Goal: Information Seeking & Learning: Check status

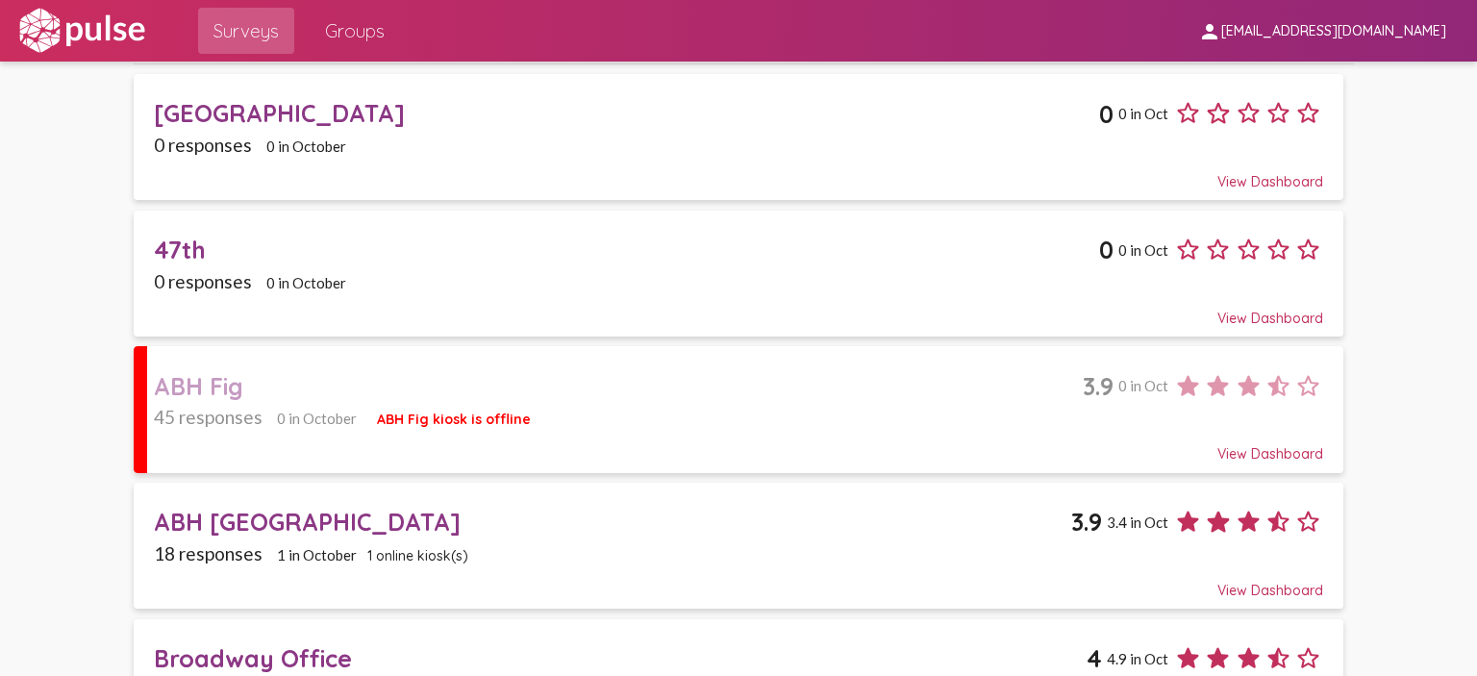
scroll to position [192, 0]
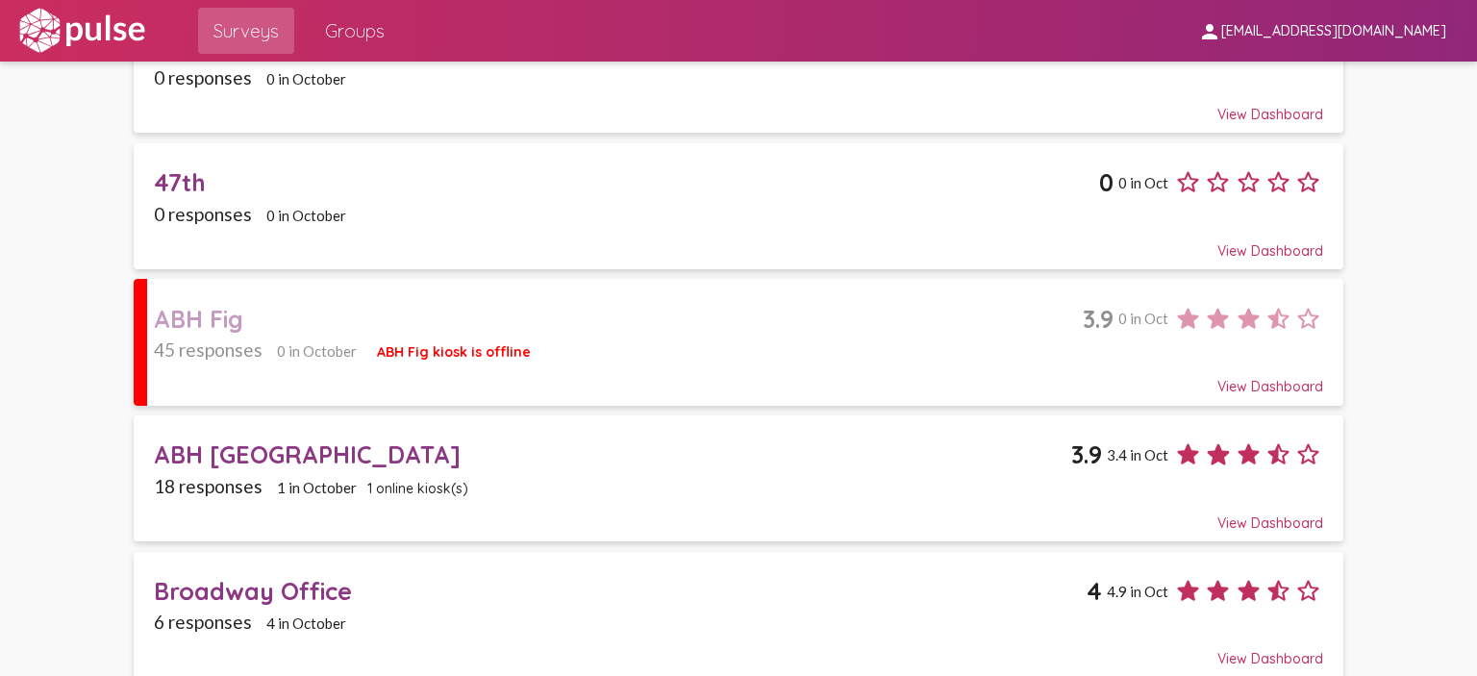
click at [440, 312] on div "ABH Fig" at bounding box center [618, 319] width 929 height 30
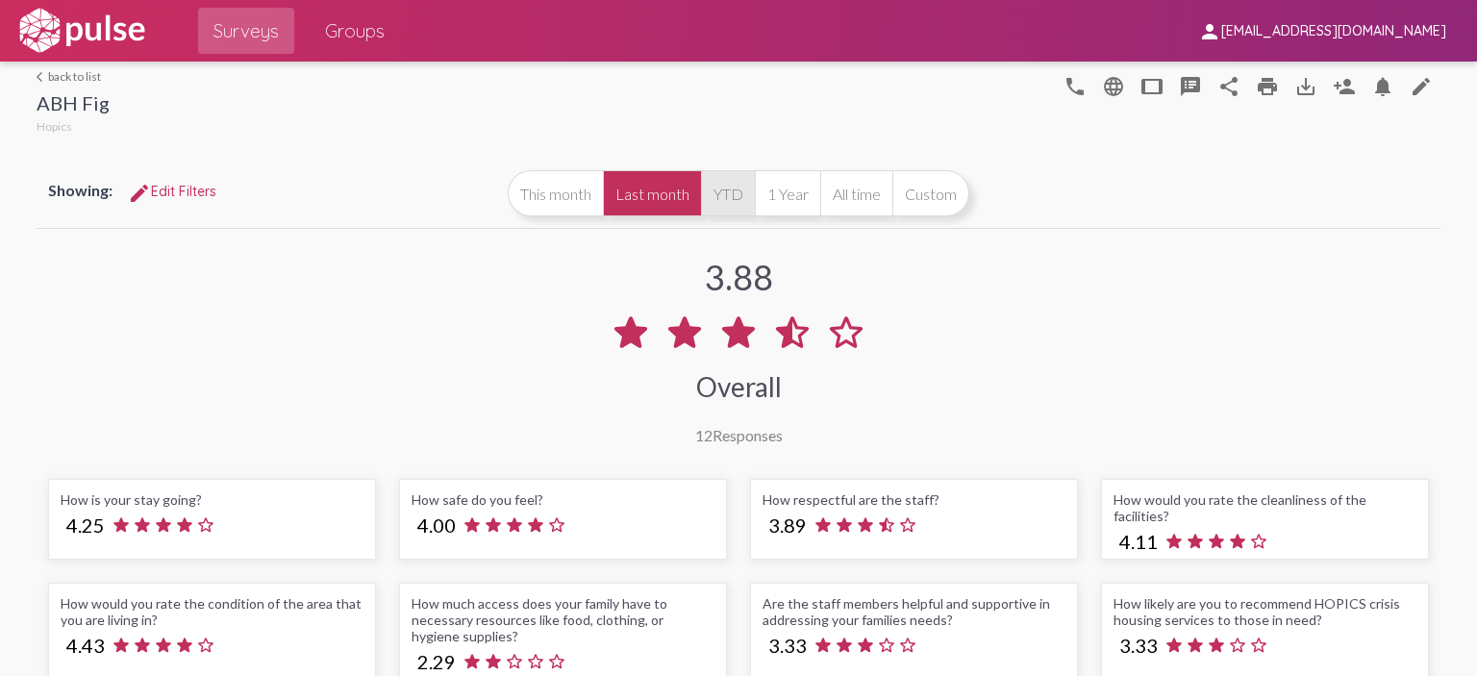
click at [737, 182] on button "YTD" at bounding box center [728, 193] width 54 height 46
click at [686, 191] on button "Last month" at bounding box center [652, 193] width 98 height 46
click at [711, 181] on button "YTD" at bounding box center [728, 193] width 54 height 46
click at [667, 184] on button "Last month" at bounding box center [652, 193] width 98 height 46
click at [45, 73] on link "arrow_back_ios back to list" at bounding box center [73, 76] width 73 height 14
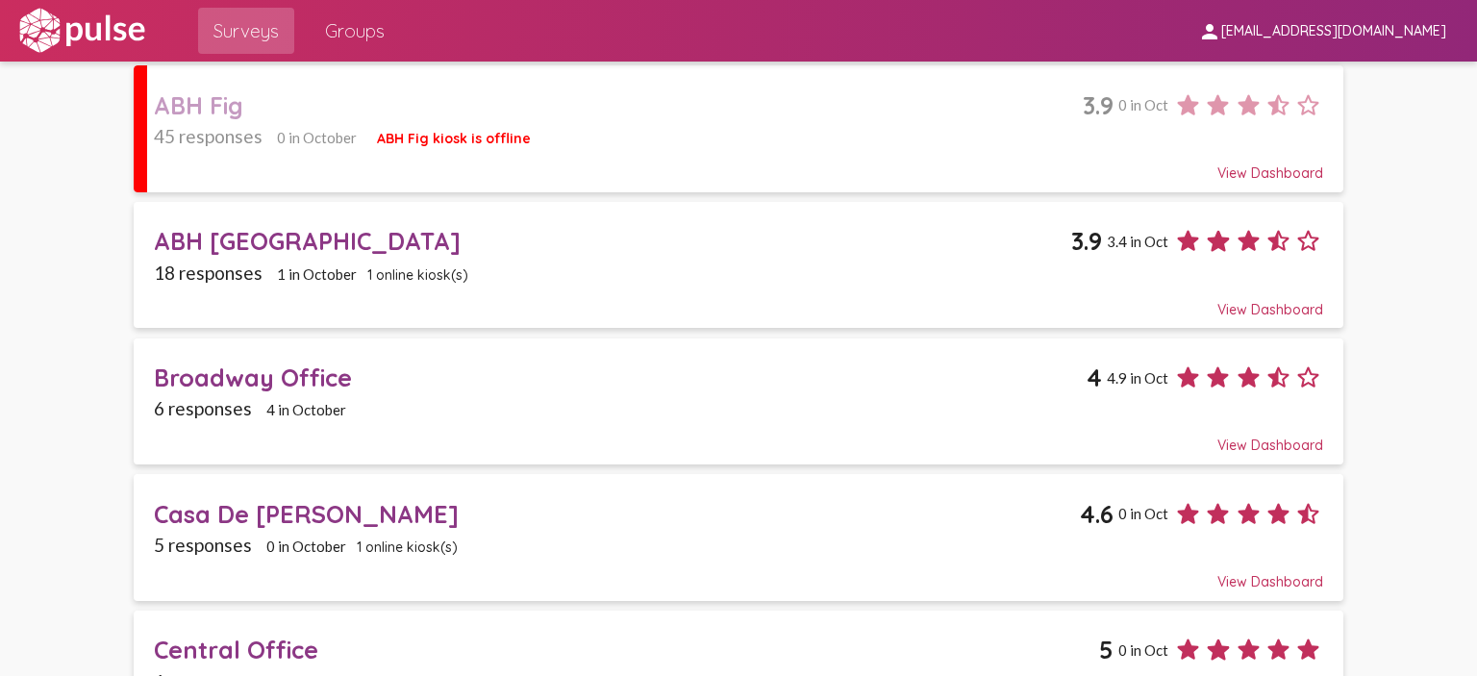
scroll to position [481, 0]
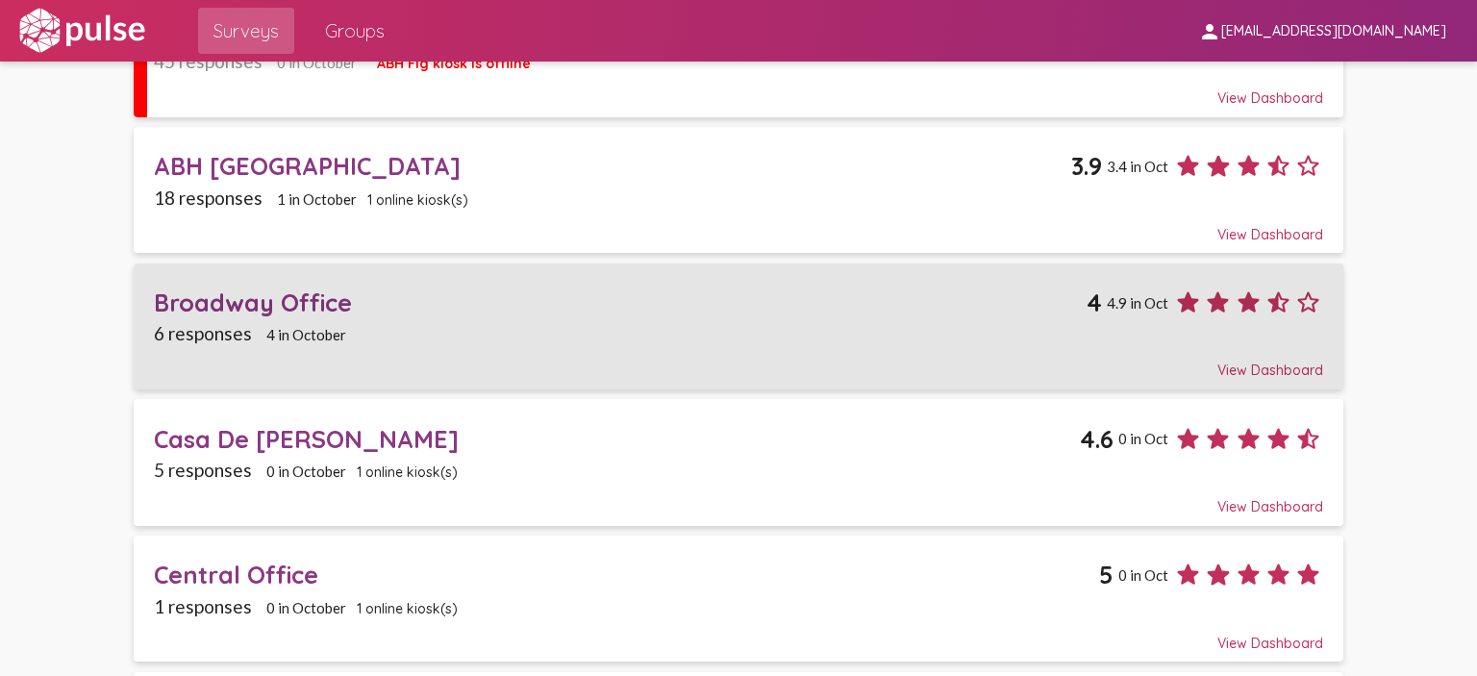
click at [203, 323] on span "6 responses" at bounding box center [203, 333] width 98 height 22
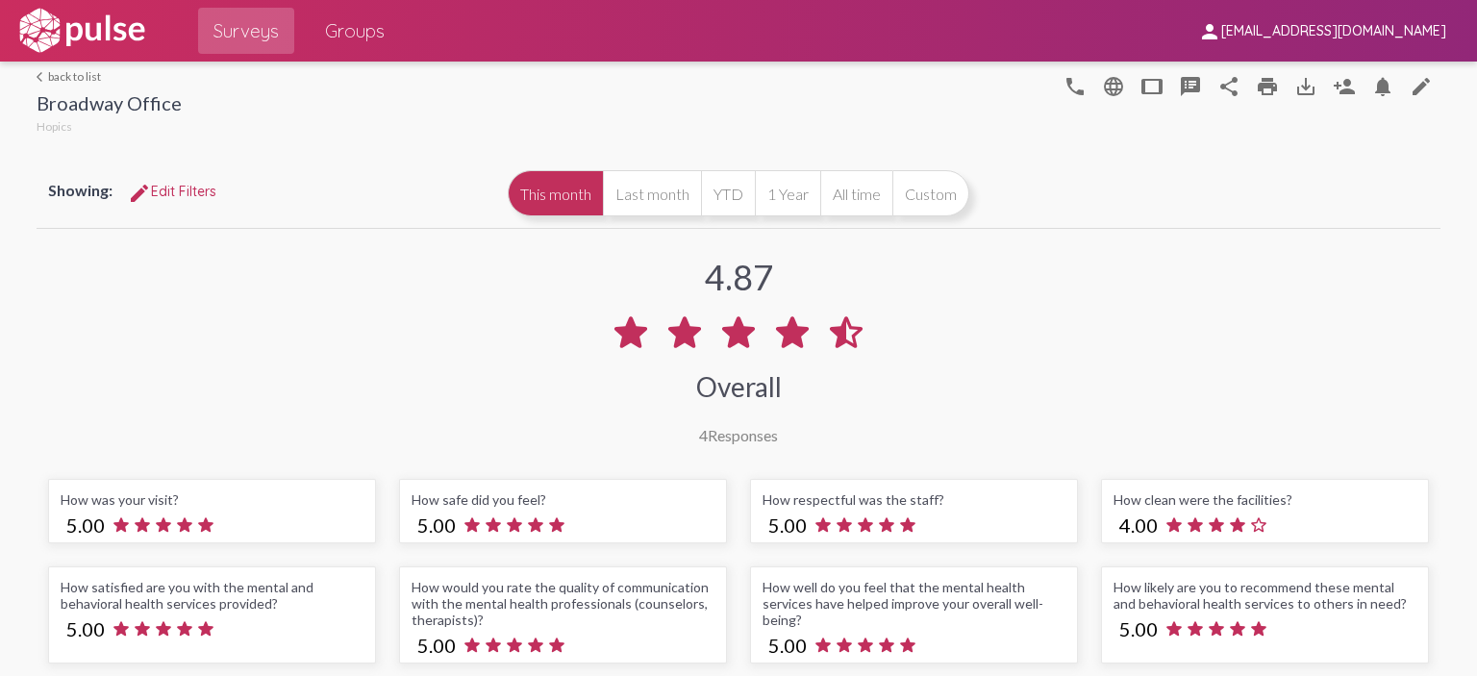
click at [72, 72] on link "arrow_back_ios back to list" at bounding box center [109, 76] width 145 height 14
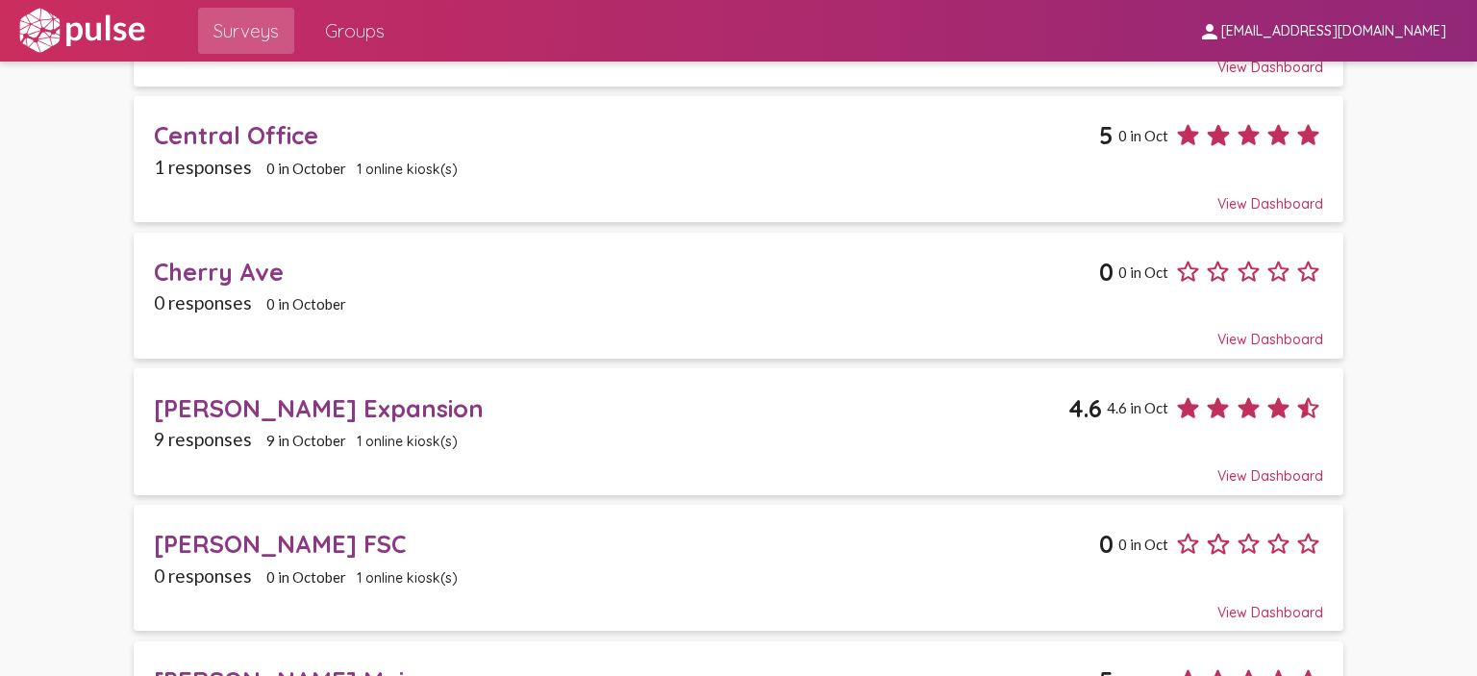
scroll to position [1058, 0]
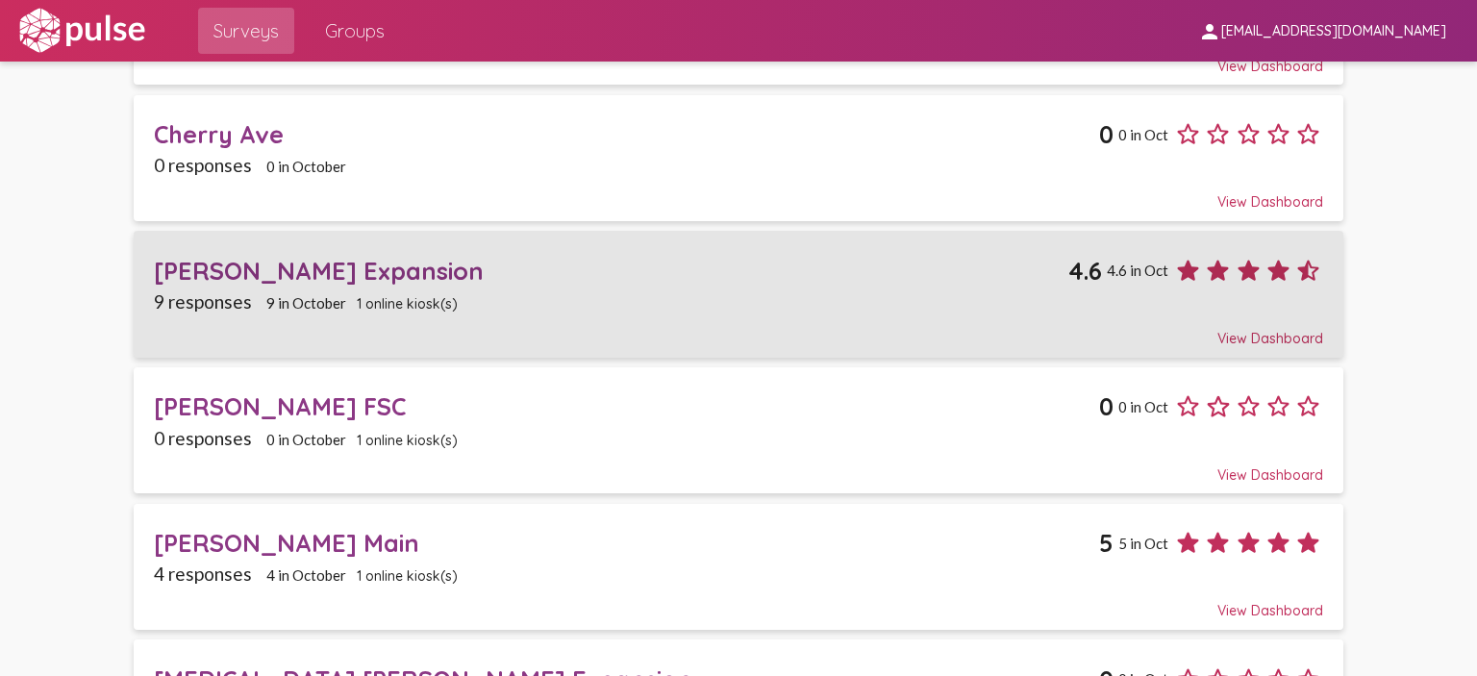
click at [512, 256] on div "[PERSON_NAME] Expansion" at bounding box center [611, 271] width 915 height 30
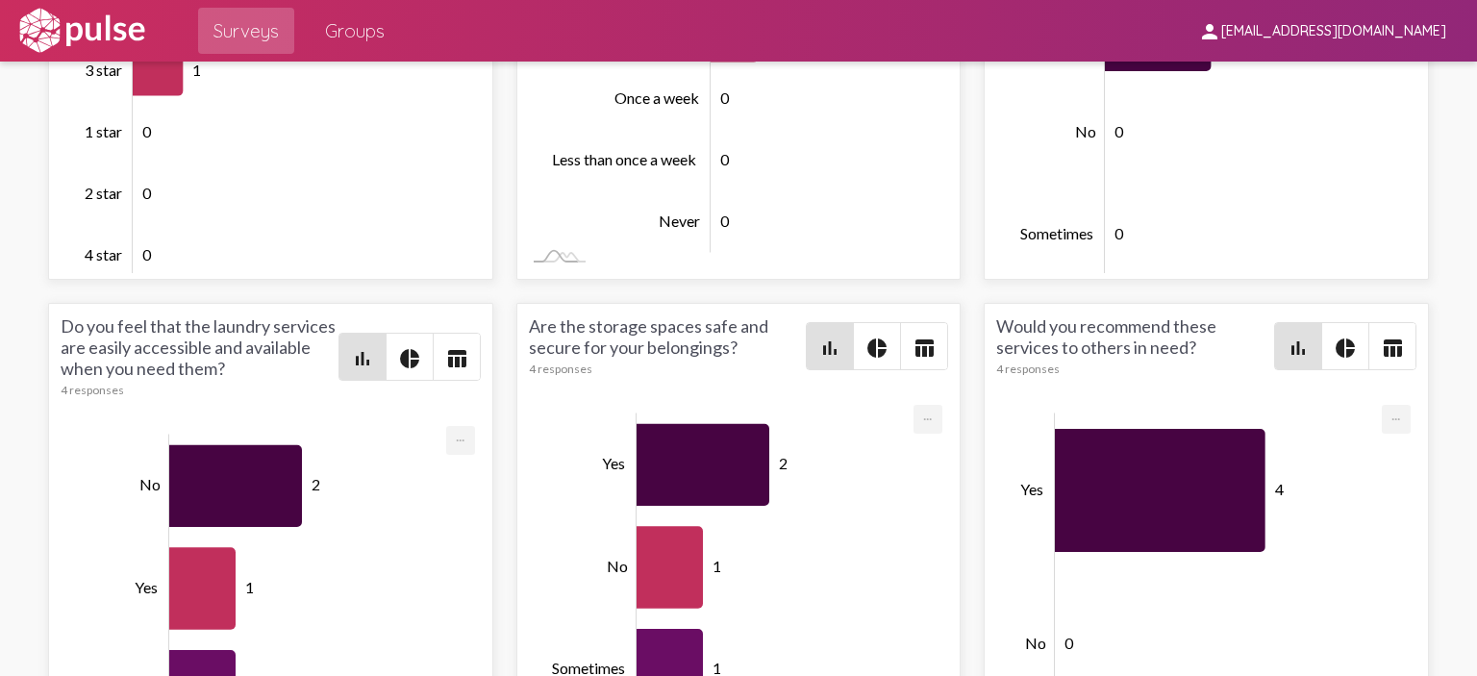
scroll to position [2404, 0]
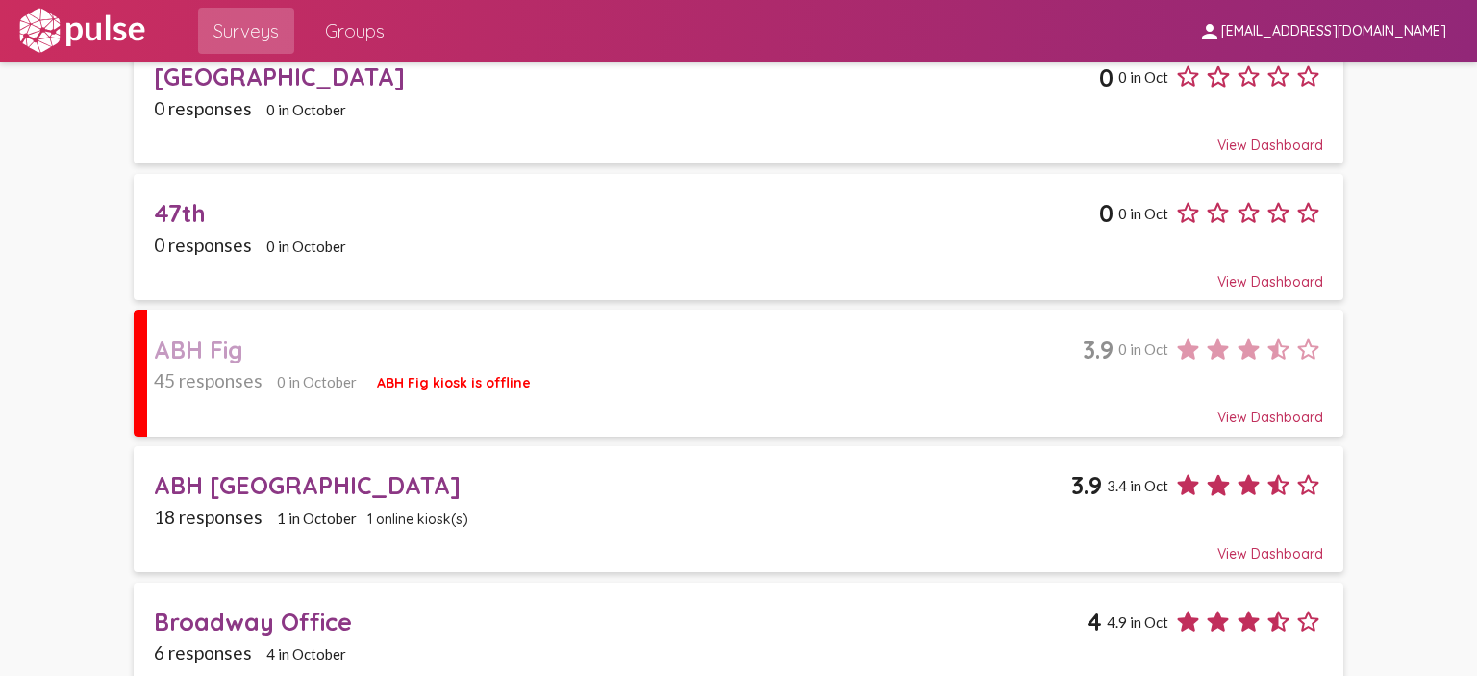
scroll to position [192, 0]
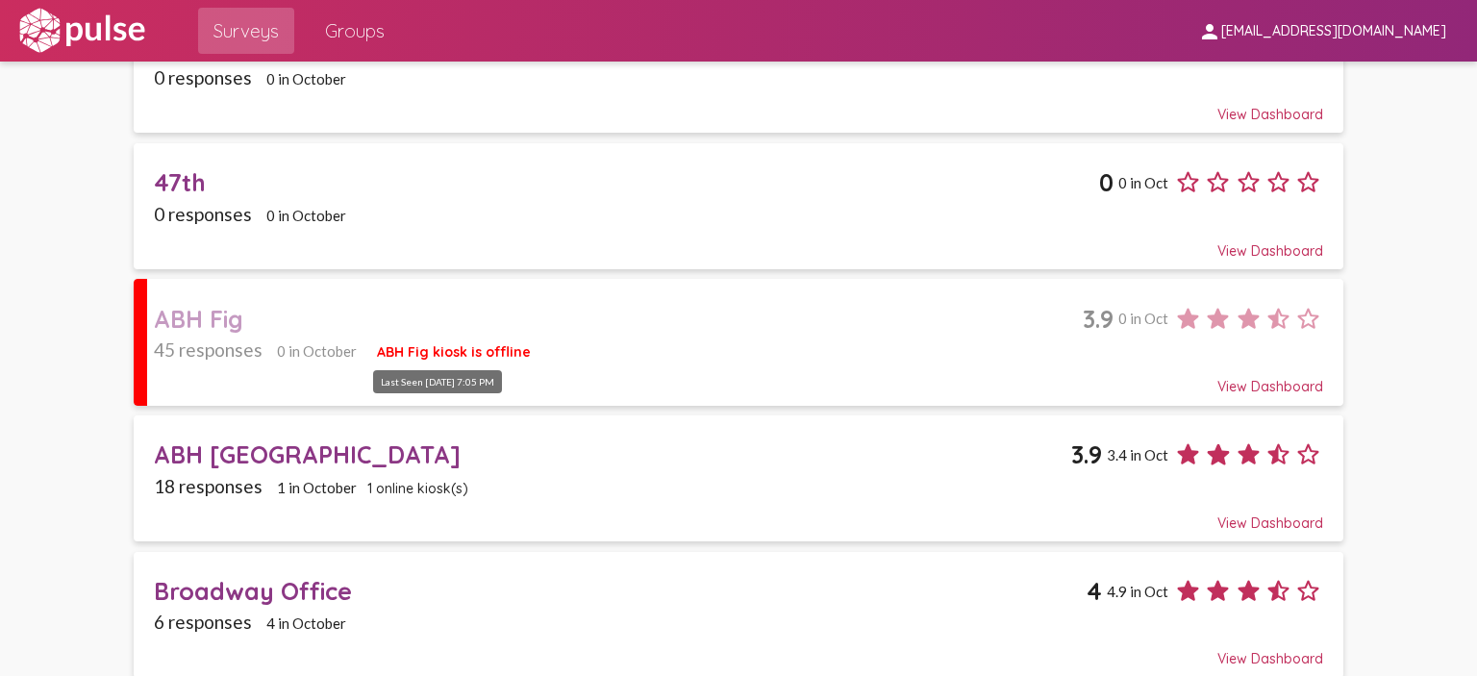
click at [467, 351] on span "ABH Fig kiosk is offline" at bounding box center [454, 351] width 154 height 17
